Goal: Book appointment/travel/reservation

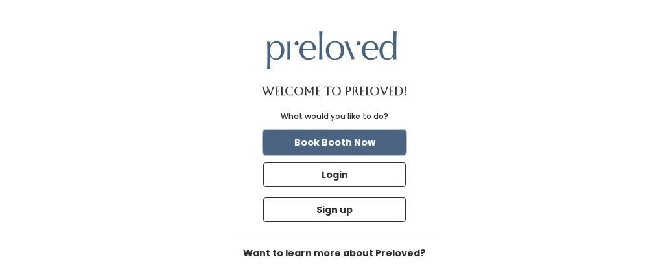
drag, startPoint x: 0, startPoint y: 0, endPoint x: 352, endPoint y: 144, distance: 380.3
click at [352, 145] on button "Book Booth Now" at bounding box center [334, 142] width 143 height 25
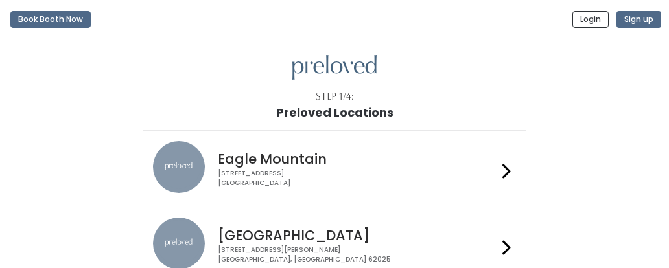
scroll to position [65, 0]
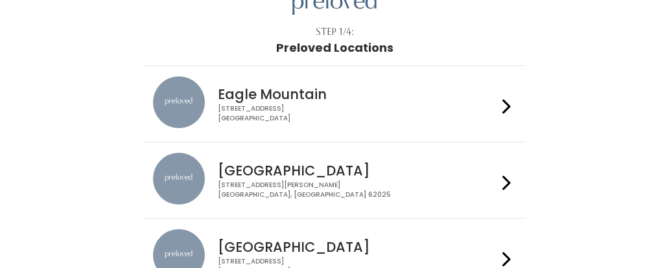
click at [336, 185] on div "1500 Troy Road, Unit A‑B Edwardsville, IL 62025" at bounding box center [357, 190] width 279 height 19
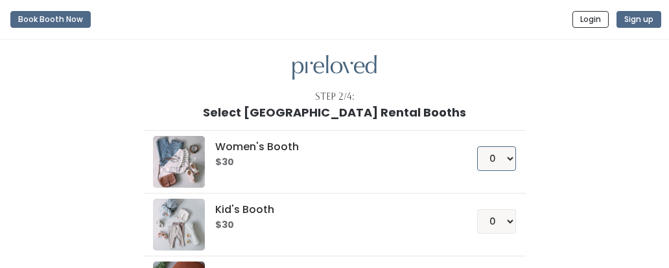
drag, startPoint x: 501, startPoint y: 156, endPoint x: 501, endPoint y: 165, distance: 8.4
click at [501, 156] on select "0 1 2 3 4" at bounding box center [496, 158] width 39 height 25
select select "1"
click at [477, 146] on select "0 1 2 3 4" at bounding box center [496, 158] width 39 height 25
click at [579, 175] on div "Women's Booth $30 0 1 2 3 4 Kid's Booth $30 0 1 2 3 4 0" at bounding box center [334, 272] width 596 height 306
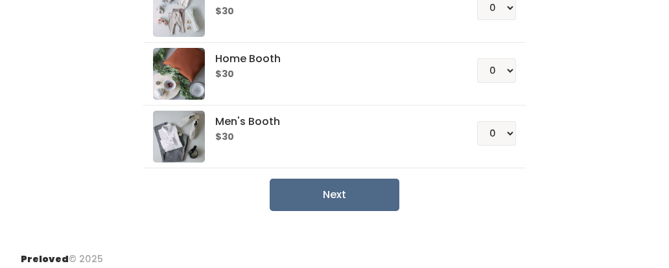
scroll to position [219, 0]
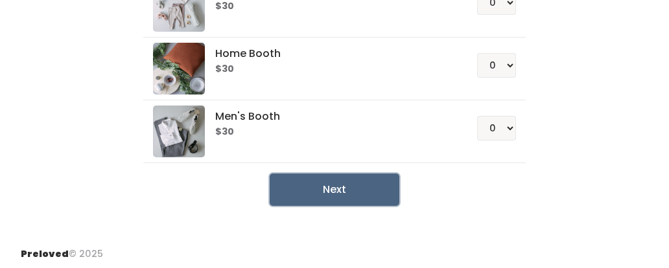
click at [350, 179] on button "Next" at bounding box center [334, 190] width 130 height 32
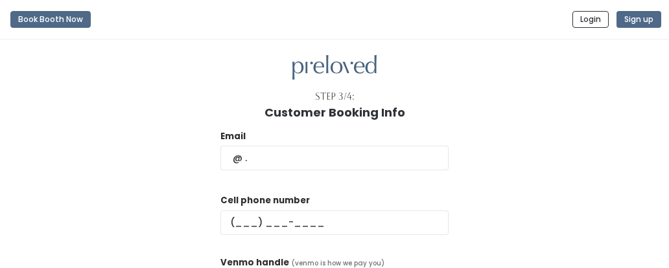
click at [352, 176] on div "Email" at bounding box center [334, 157] width 228 height 54
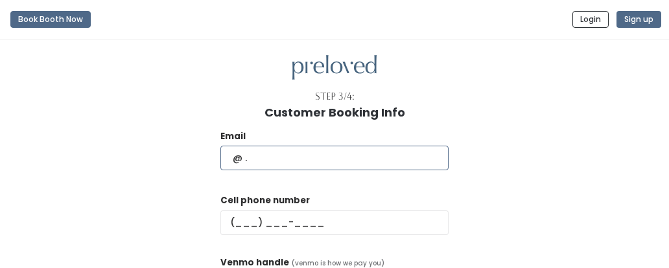
click at [351, 165] on input "text" at bounding box center [334, 158] width 228 height 25
type input "myahchenault@gmail.com"
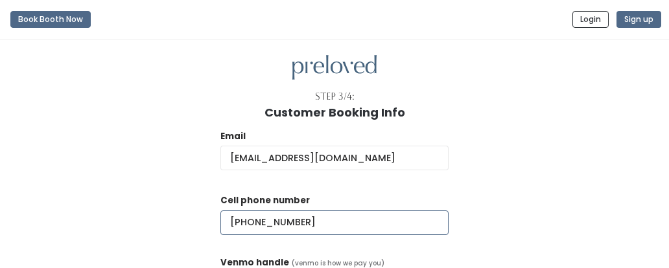
type input "(618) 514-8899"
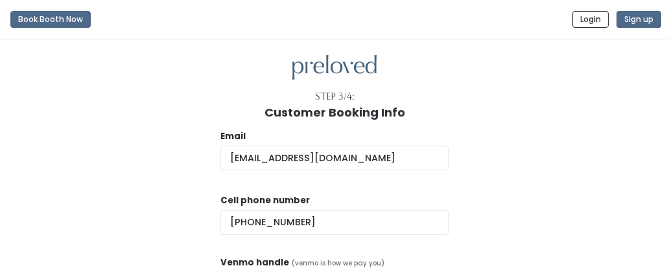
scroll to position [133, 0]
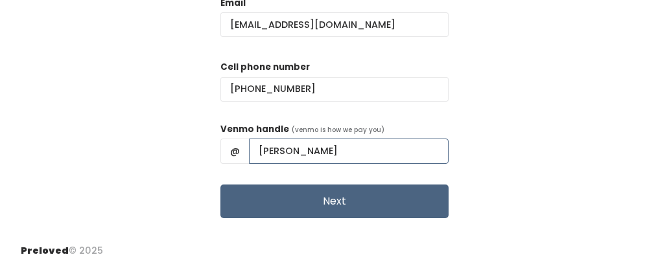
type input "myah-chenault"
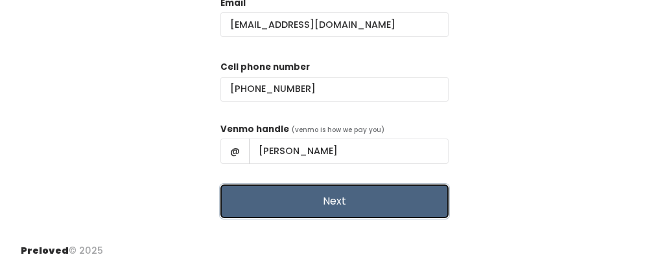
click at [367, 200] on button "Next" at bounding box center [334, 202] width 228 height 34
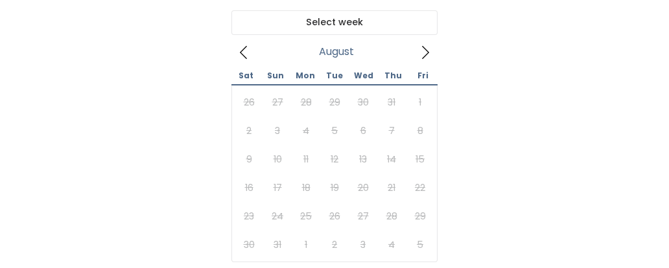
scroll to position [130, 0]
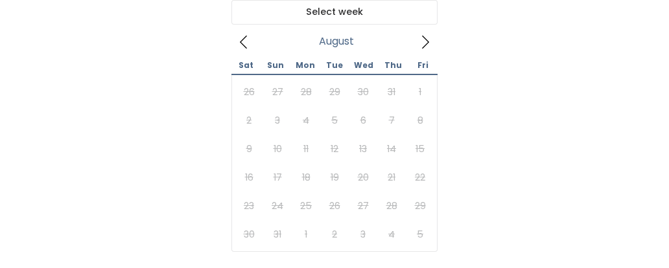
click at [303, 181] on div "26 27 28 29 30 31 1 2 3 4 5 6 7 8 9 10 11 12 13 14 15 16 17 18 19 20 21 22 23 2…" at bounding box center [334, 163] width 200 height 171
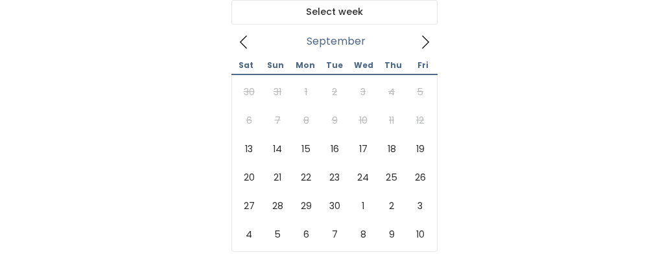
click at [418, 40] on icon at bounding box center [425, 42] width 14 height 14
click at [279, 127] on div "30 31 1 2 3 4 5 6 7 8 9 10 11 12 13 14 15 16 17 18 19 20 21 22 23 24 25 26 27 2…" at bounding box center [334, 163] width 200 height 171
click at [277, 117] on div "30 31 1 2 3 4 5 6 7 8 9 10 11 12 13 14 15 16 17 18 19 20 21 22 23 24 25 26 27 2…" at bounding box center [334, 163] width 200 height 171
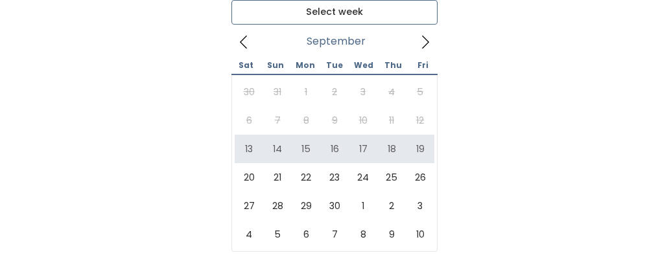
type input "[DATE] to [DATE]"
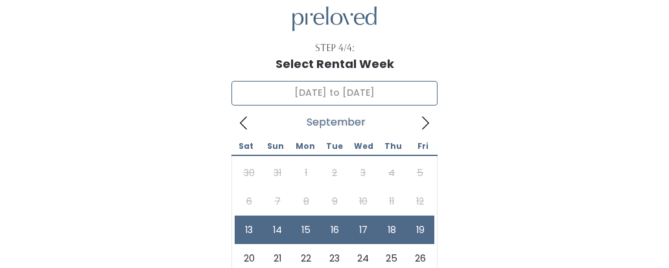
scroll to position [0, 0]
